Goal: Task Accomplishment & Management: Complete application form

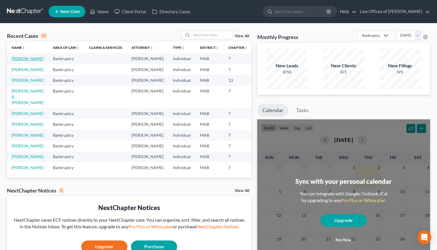
click at [13, 58] on link "[PERSON_NAME]" at bounding box center [28, 58] width 32 height 5
select select "7"
select select "1"
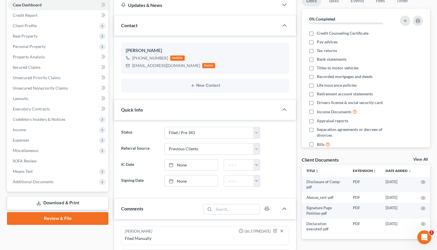
scroll to position [63, 0]
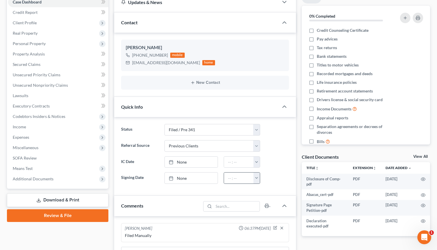
click at [257, 179] on button "button" at bounding box center [256, 177] width 6 height 11
click at [201, 176] on link "None" at bounding box center [191, 177] width 53 height 11
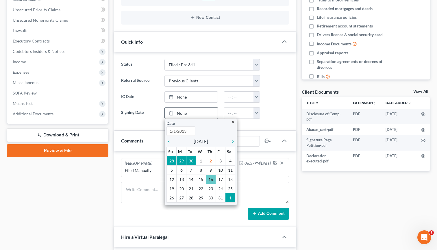
scroll to position [129, 0]
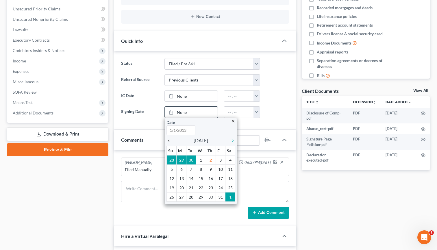
type input "[DATE]"
click at [169, 141] on icon "chevron_left" at bounding box center [170, 140] width 8 height 5
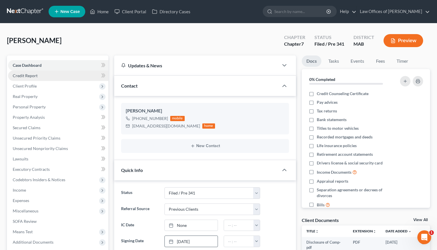
scroll to position [0, 0]
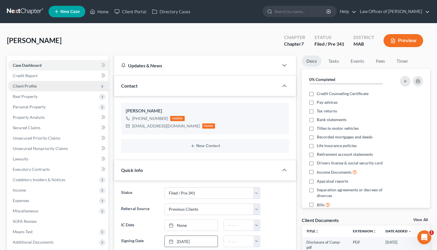
click at [60, 85] on span "Client Profile" at bounding box center [58, 86] width 100 height 10
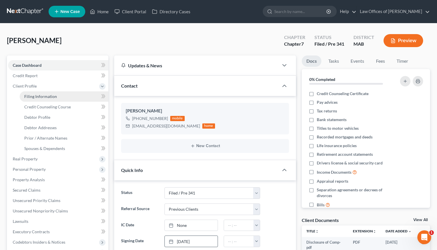
click at [57, 98] on link "Filing Information" at bounding box center [64, 96] width 89 height 10
select select "1"
select select "0"
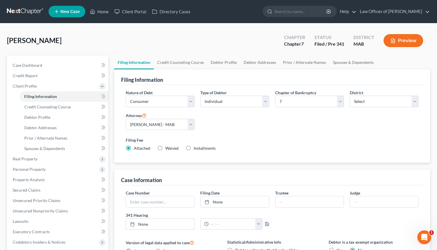
scroll to position [59, 0]
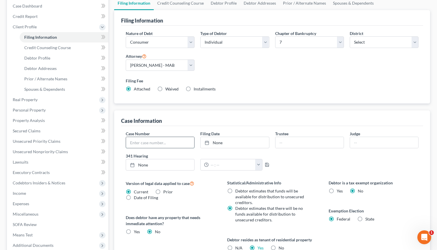
click at [168, 144] on input "text" at bounding box center [160, 142] width 68 height 11
type input "25-41047"
click at [215, 141] on link "None" at bounding box center [234, 142] width 68 height 11
click at [289, 141] on input "text" at bounding box center [309, 142] width 68 height 11
type input "[PERSON_NAME]"
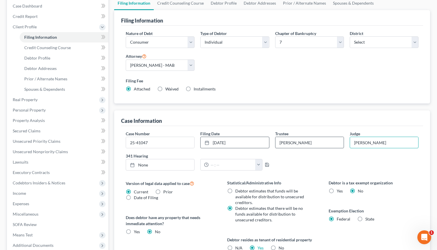
type input "[PERSON_NAME]"
type input "1"
click at [176, 164] on link "None" at bounding box center [160, 164] width 68 height 11
click at [213, 165] on input "text" at bounding box center [232, 164] width 47 height 11
type input "0130"
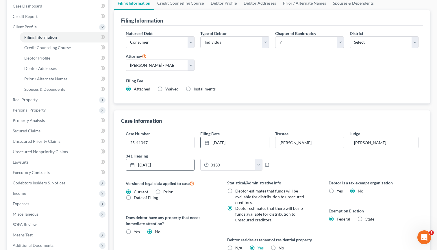
click at [240, 199] on span "Debtor estimates that funds will be available for distribution to unsecured cre…" at bounding box center [269, 196] width 69 height 16
click at [240, 192] on input "Debtor estimates that funds will be available for distribution to unsecured cre…" at bounding box center [239, 190] width 4 height 4
radio input "true"
radio input "false"
click at [175, 167] on link "[DATE]" at bounding box center [160, 164] width 68 height 11
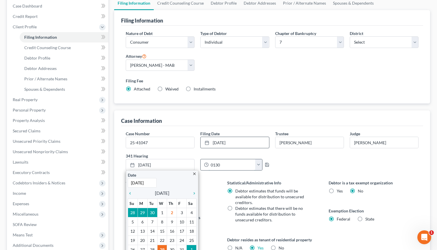
click at [216, 167] on input "0130" at bounding box center [232, 164] width 47 height 11
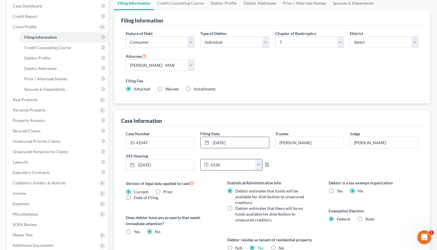
drag, startPoint x: 227, startPoint y: 166, endPoint x: 206, endPoint y: 165, distance: 20.5
click at [206, 165] on div "0130" at bounding box center [227, 164] width 55 height 11
click at [215, 166] on input "text" at bounding box center [232, 164] width 47 height 11
click at [235, 166] on input "1:30" at bounding box center [232, 164] width 47 height 11
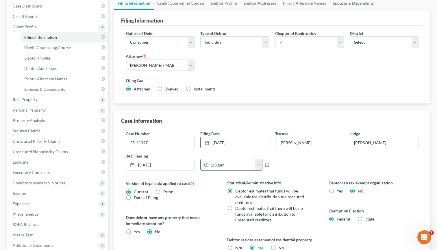
type input "1:30pm"
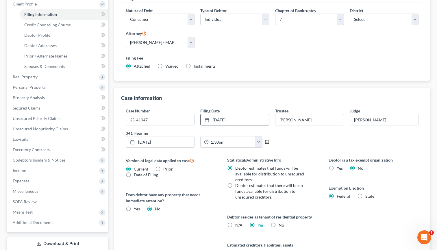
click at [268, 143] on icon "button" at bounding box center [267, 142] width 5 height 5
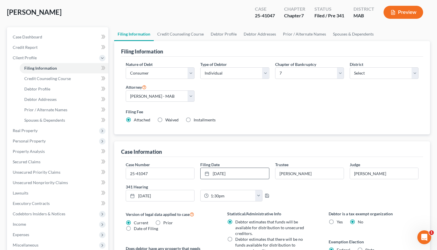
scroll to position [27, 0]
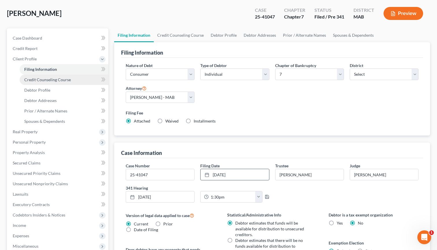
click at [62, 81] on span "Credit Counseling Course" at bounding box center [47, 79] width 47 height 5
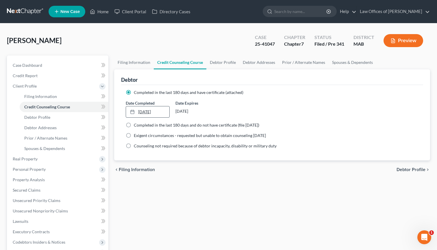
click at [144, 112] on link "[DATE]" at bounding box center [147, 111] width 43 height 11
click at [64, 115] on link "Debtor Profile" at bounding box center [64, 117] width 89 height 10
select select "3"
select select "0"
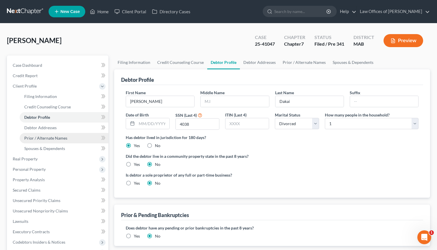
click at [70, 140] on link "Prior / Alternate Names" at bounding box center [64, 138] width 89 height 10
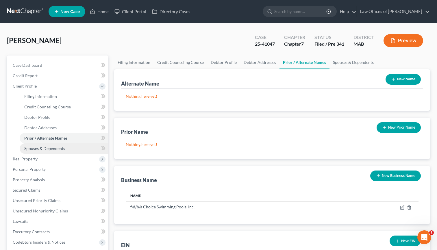
click at [70, 149] on link "Spouses & Dependents" at bounding box center [64, 148] width 89 height 10
